Goal: Find specific page/section

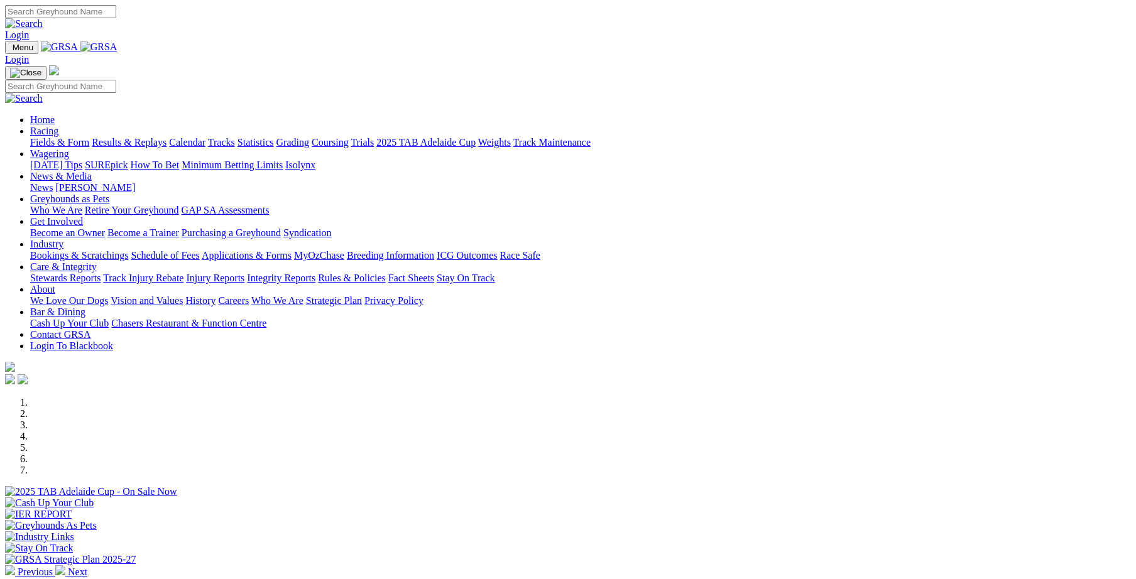
scroll to position [260, 0]
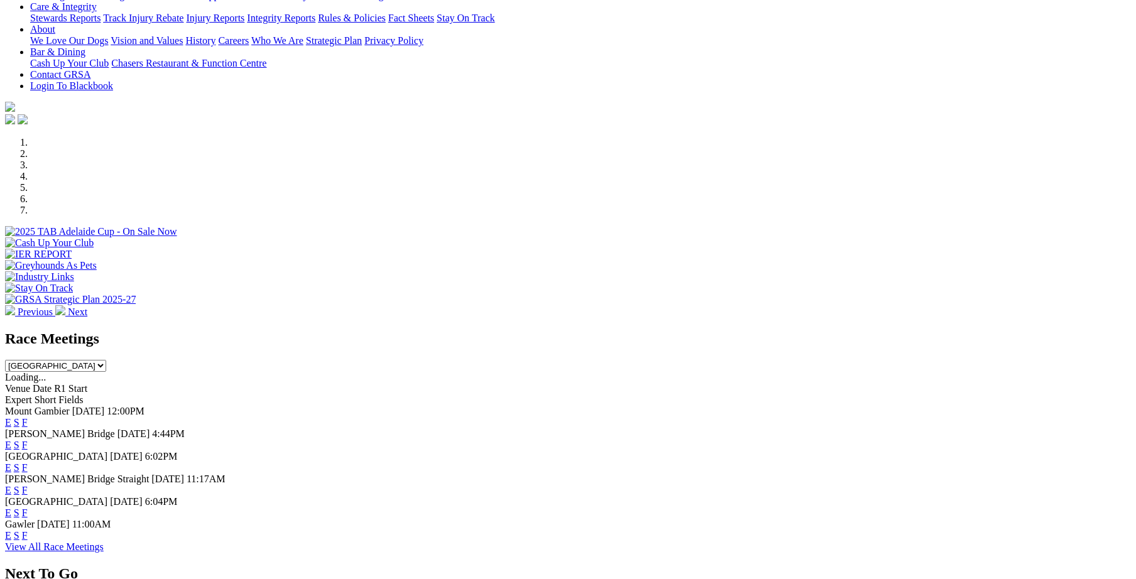
click at [28, 463] on link "F" at bounding box center [25, 468] width 6 height 11
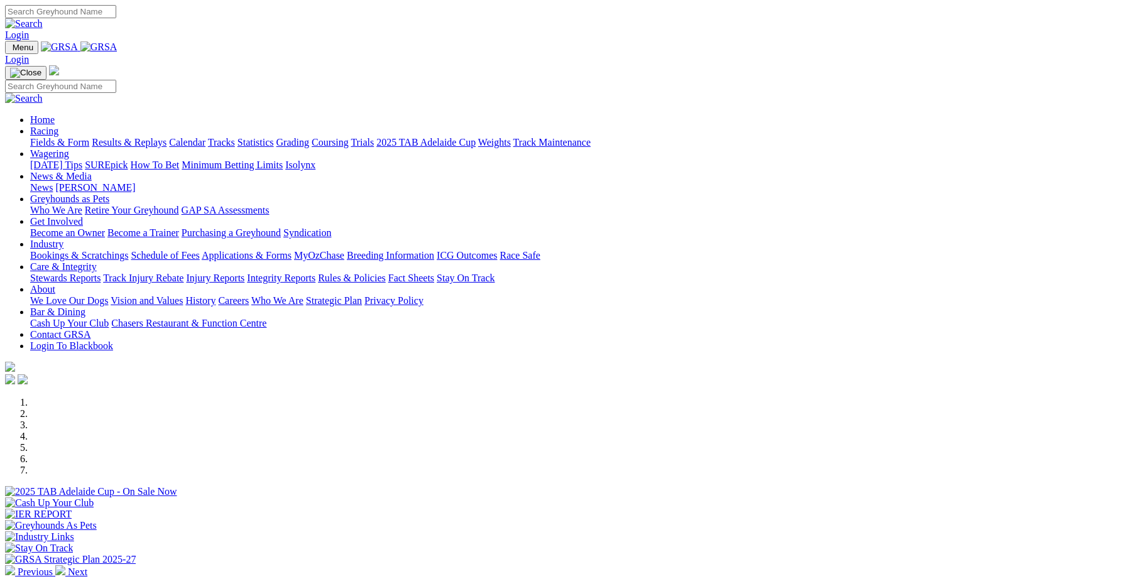
scroll to position [260, 0]
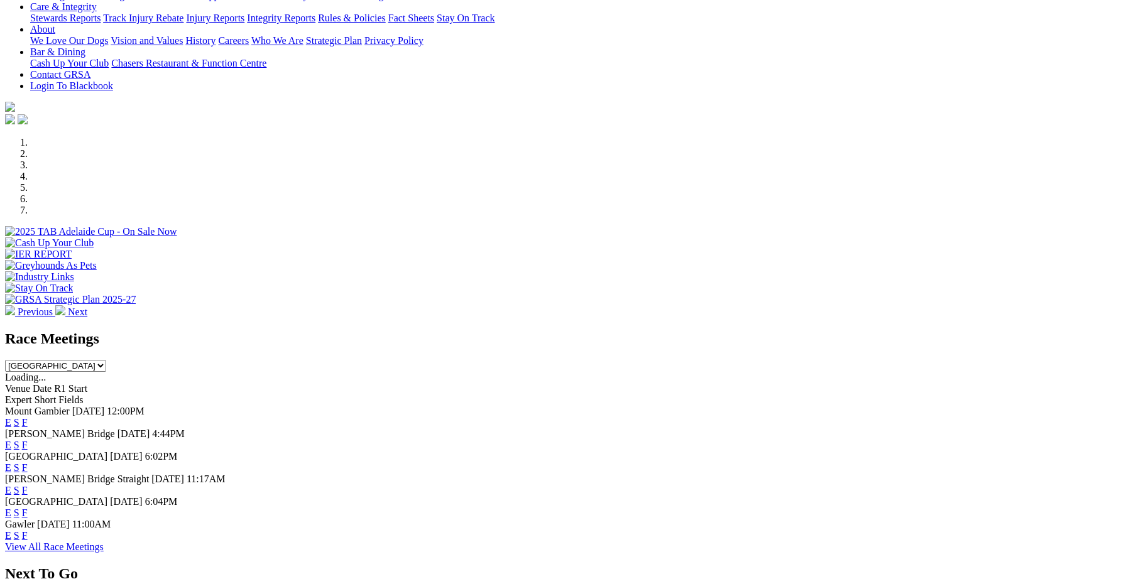
click at [28, 440] on link "F" at bounding box center [25, 445] width 6 height 11
